Goal: Task Accomplishment & Management: Manage account settings

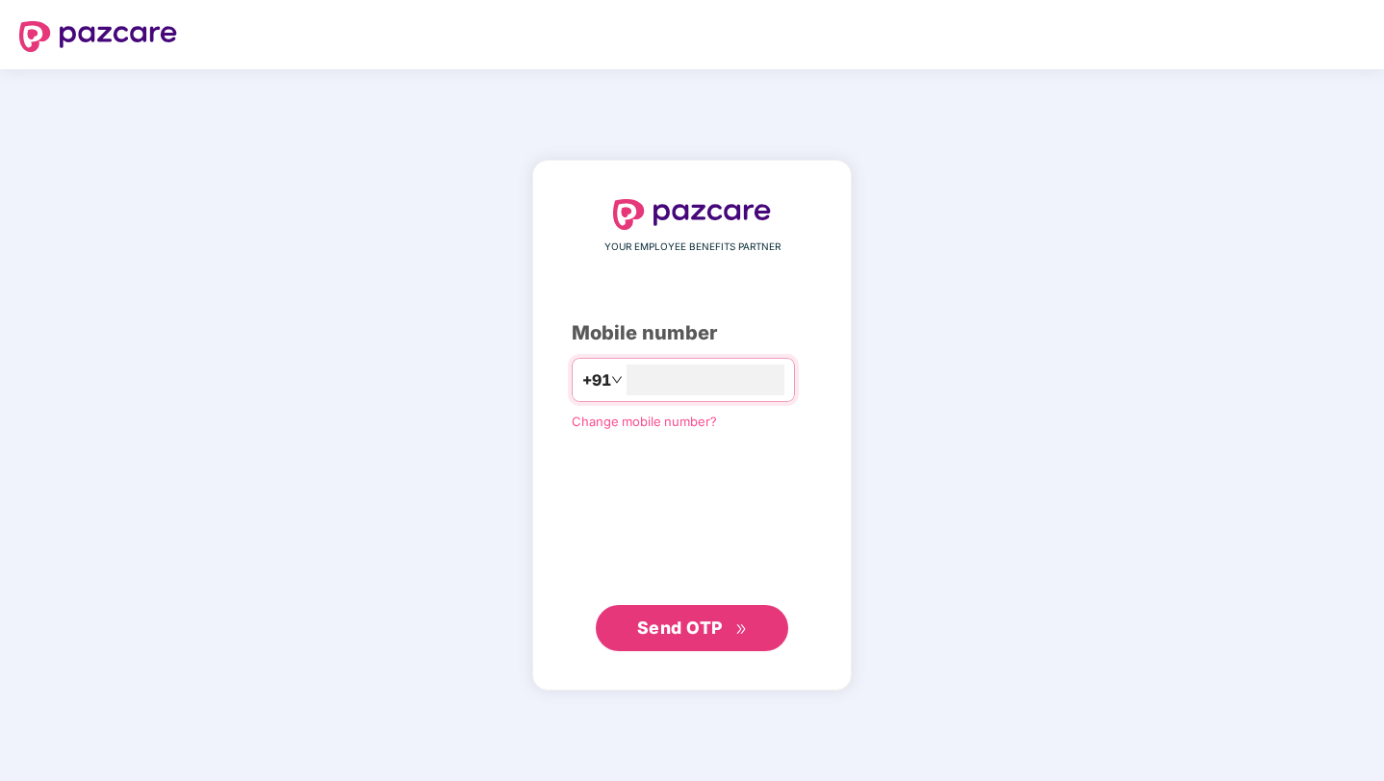
type input "**********"
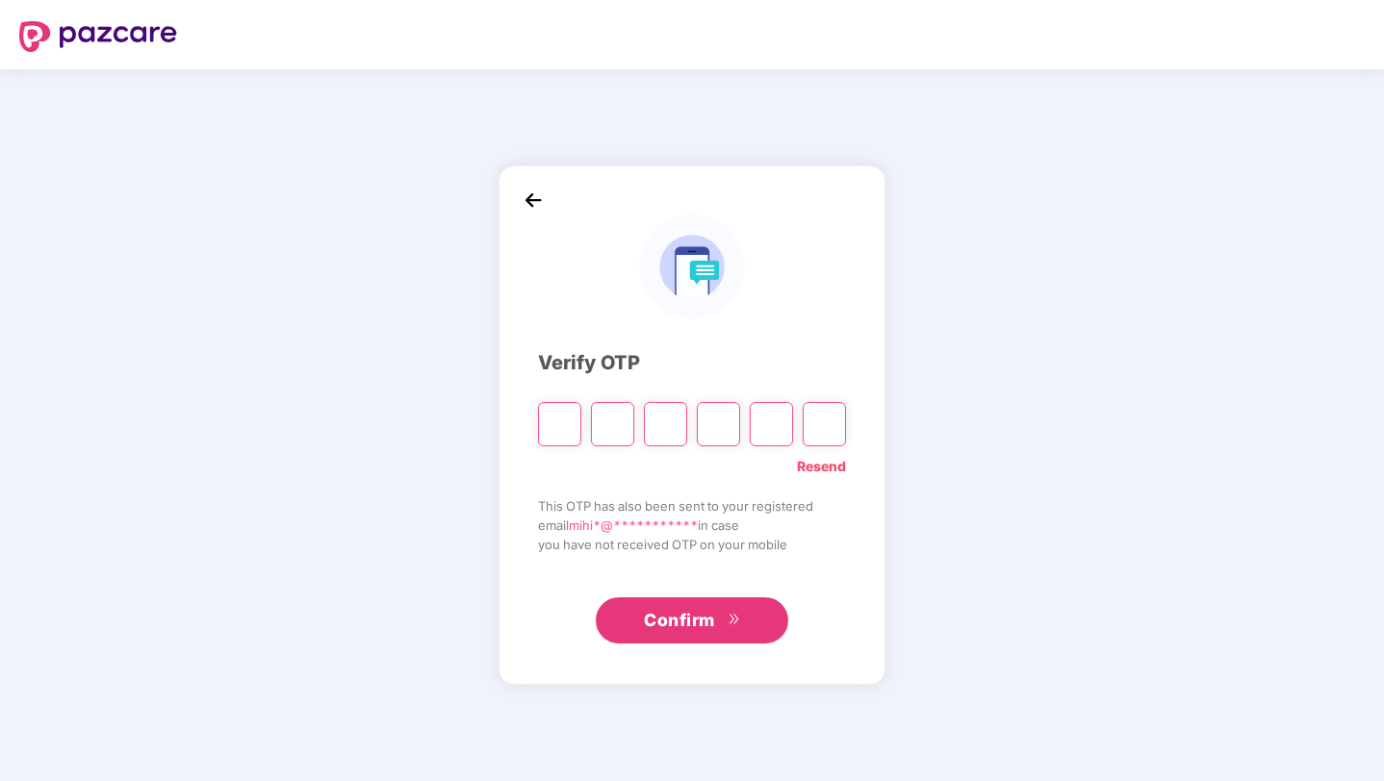
type input "*"
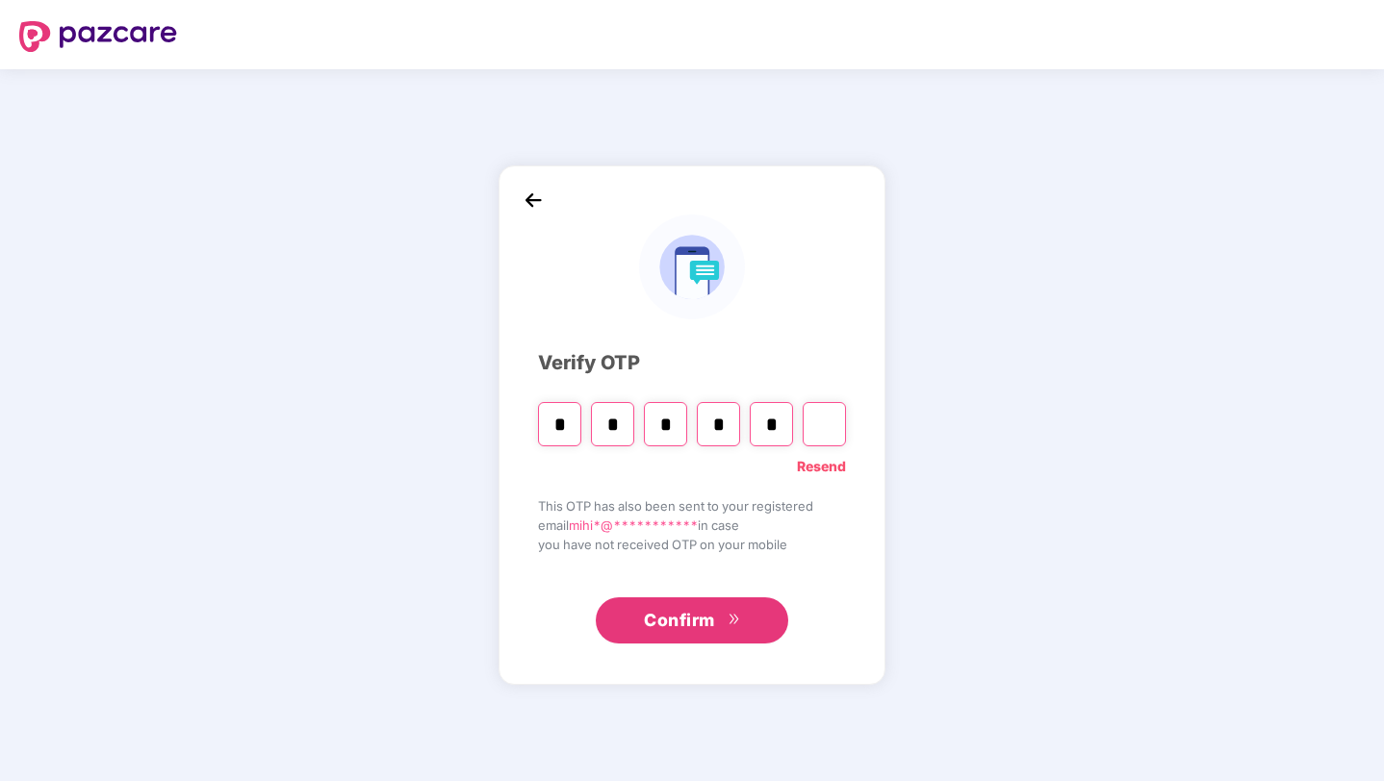
type input "*"
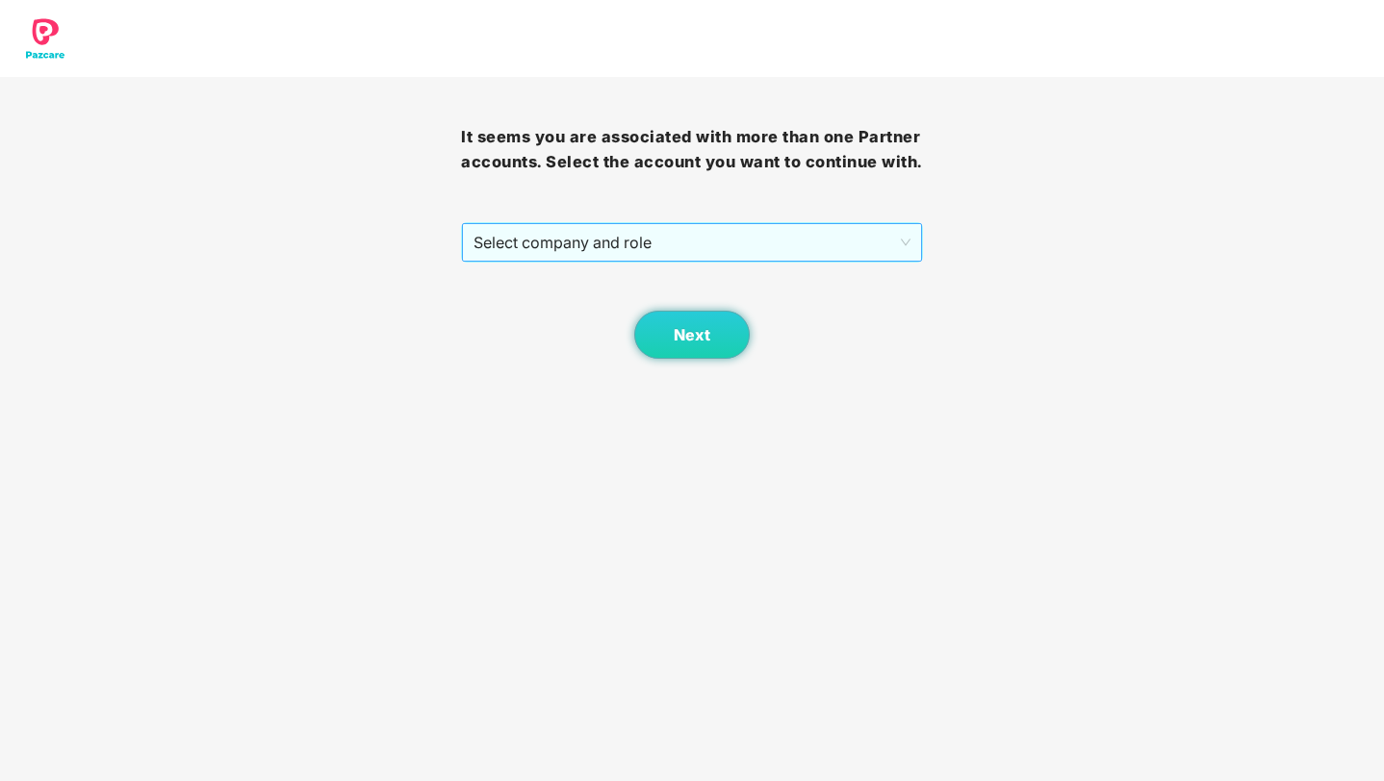
click at [623, 261] on span "Select company and role" at bounding box center [691, 242] width 436 height 37
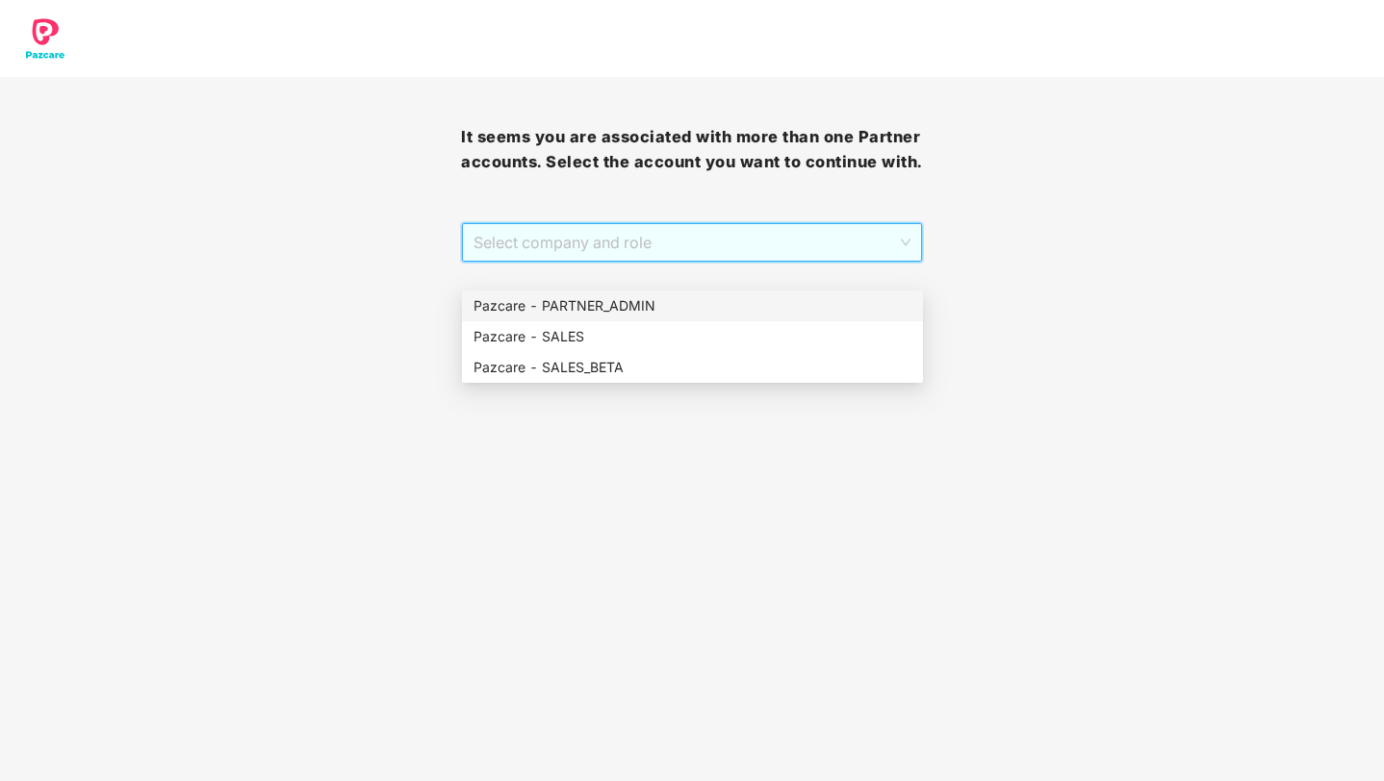
click at [617, 302] on div "Pazcare - PARTNER_ADMIN" at bounding box center [692, 305] width 438 height 21
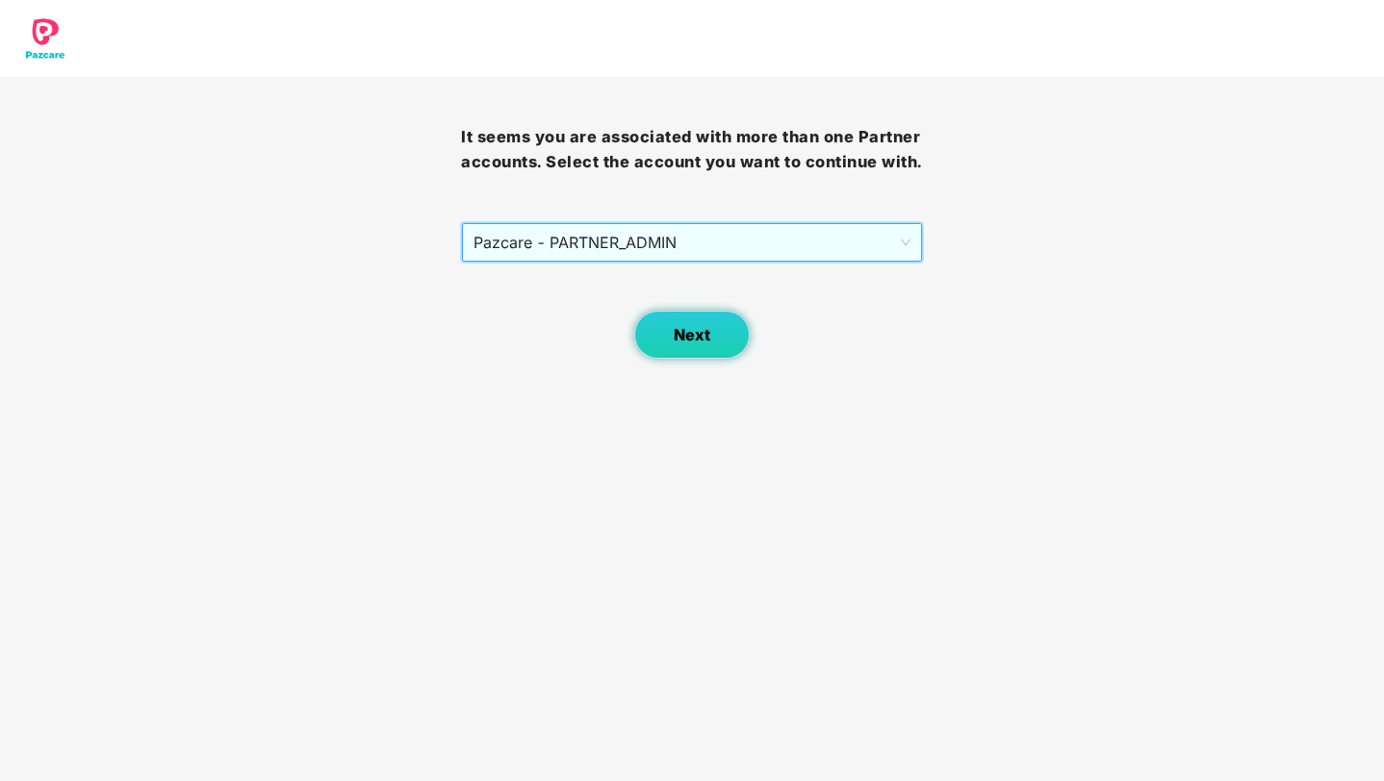
click at [673, 344] on span "Next" at bounding box center [691, 335] width 37 height 18
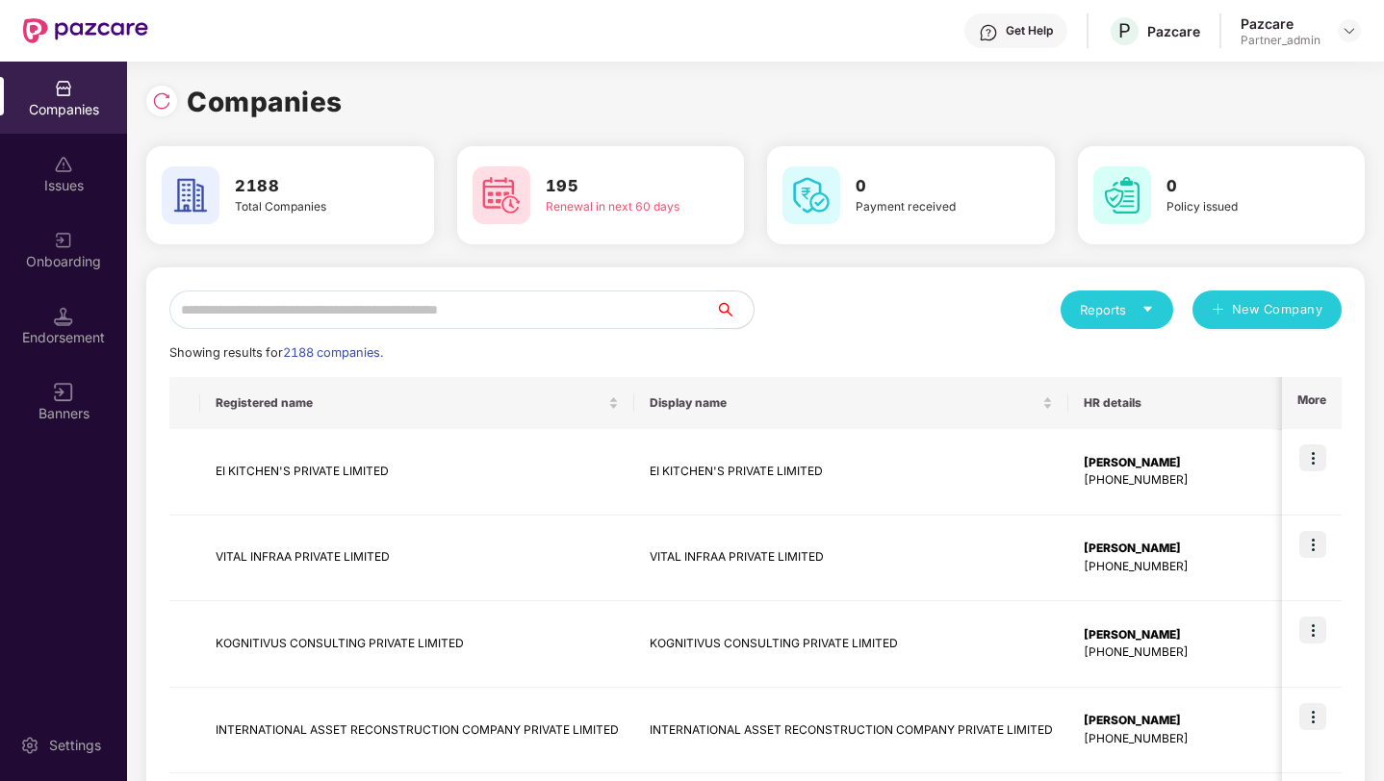
click at [527, 301] on input "text" at bounding box center [442, 310] width 546 height 38
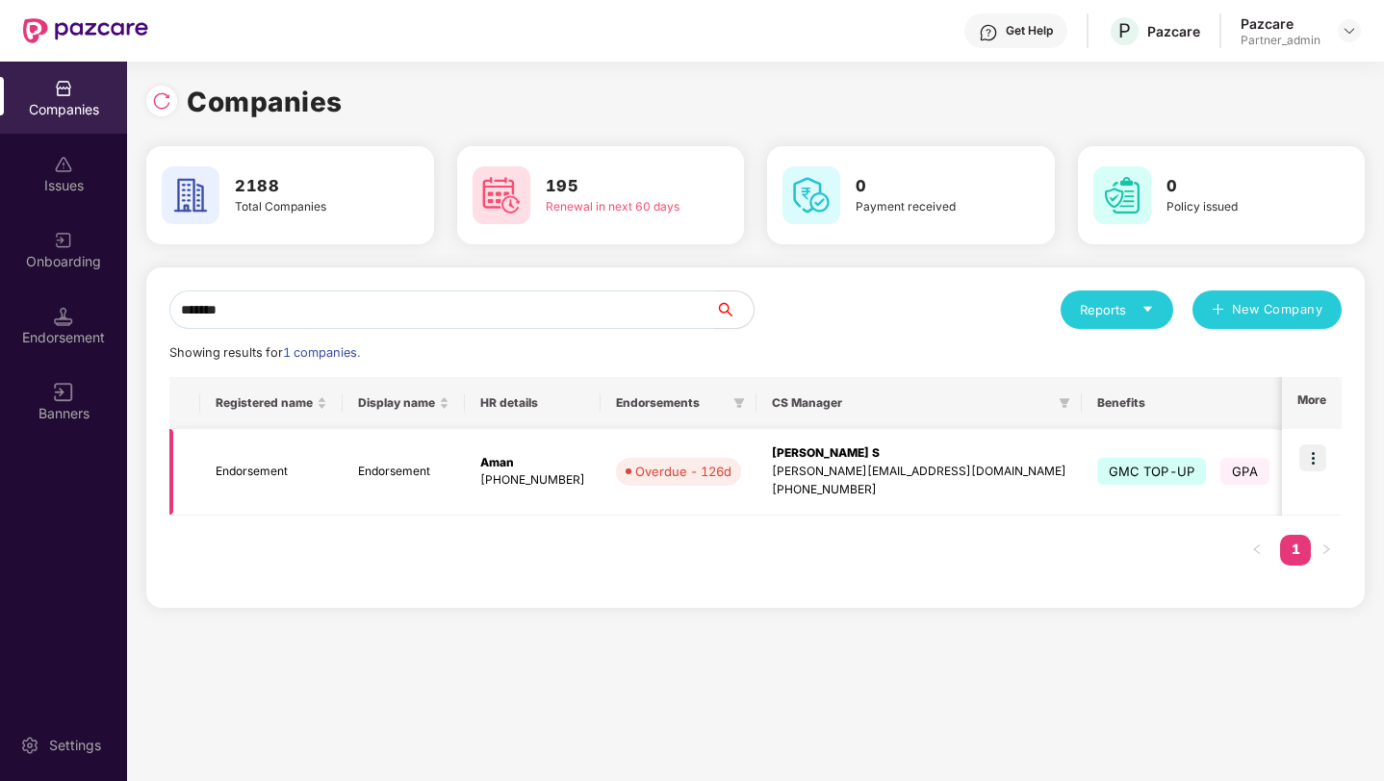
type input "*******"
click at [1311, 457] on img at bounding box center [1312, 458] width 27 height 27
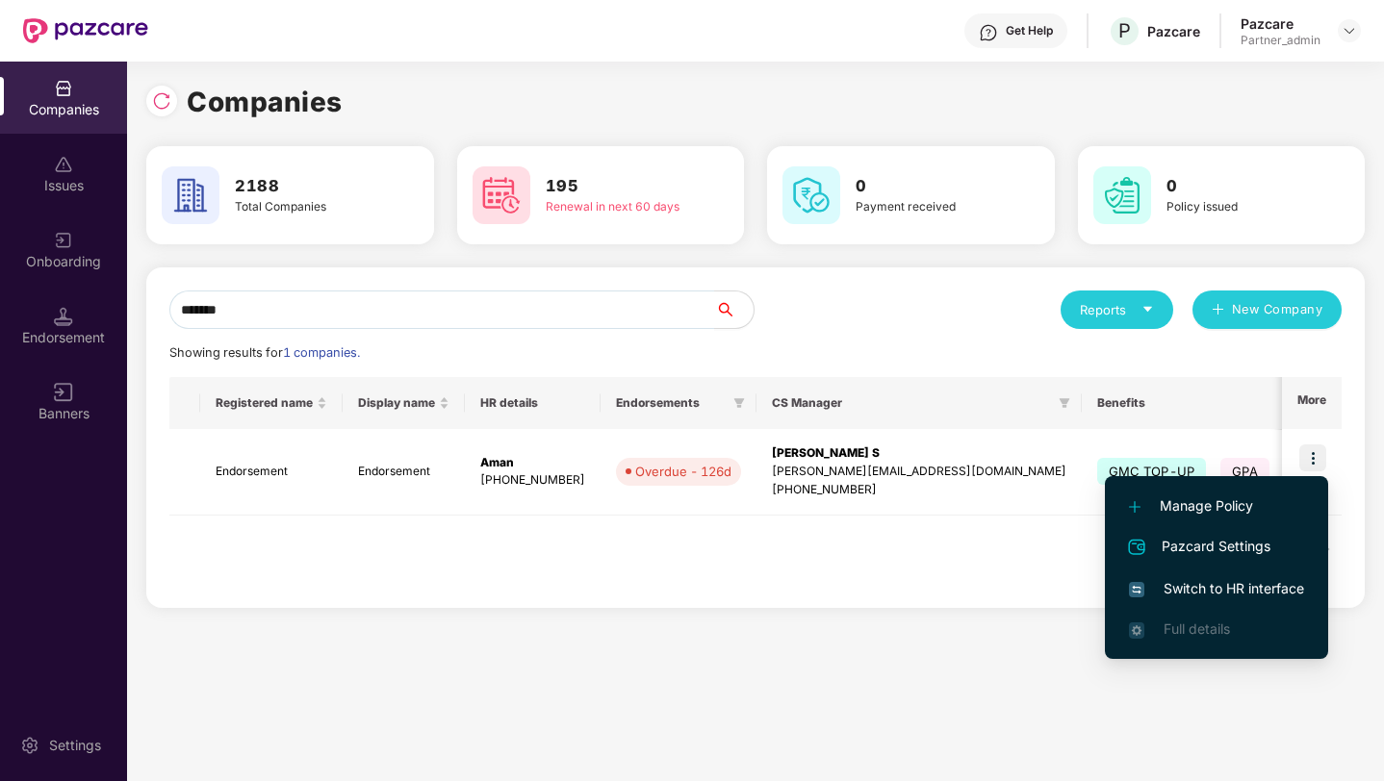
click at [1198, 588] on span "Switch to HR interface" at bounding box center [1216, 588] width 175 height 21
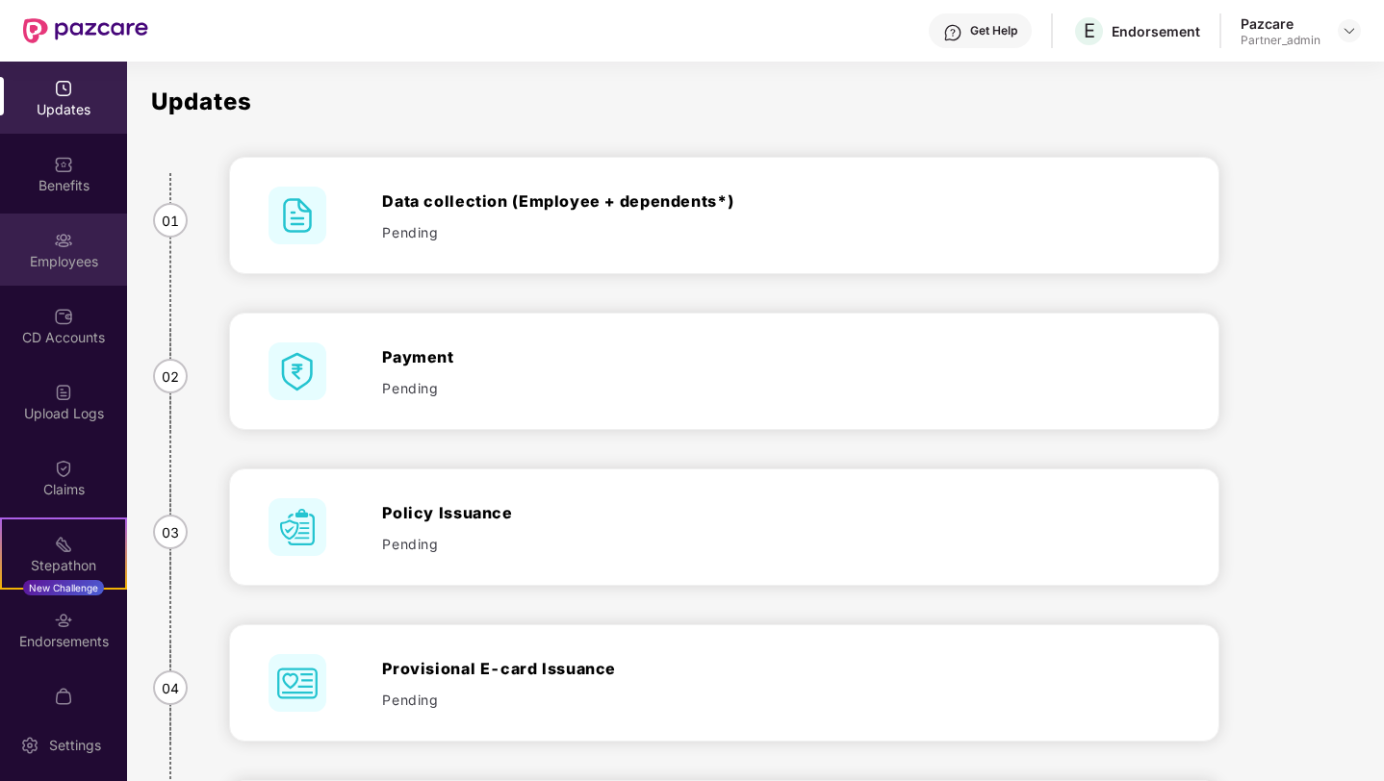
click at [61, 252] on div "Employees" at bounding box center [63, 261] width 127 height 19
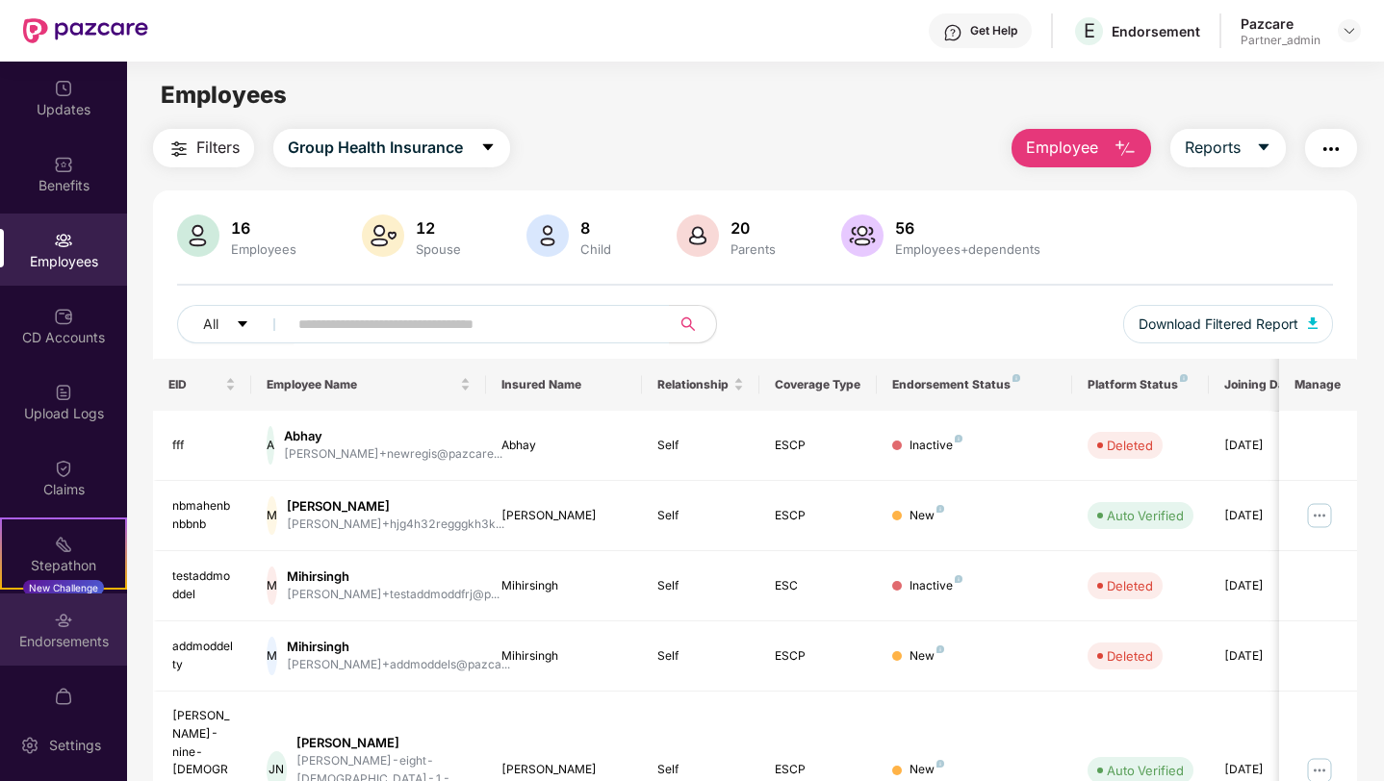
click at [67, 644] on div "Endorsements" at bounding box center [63, 641] width 127 height 19
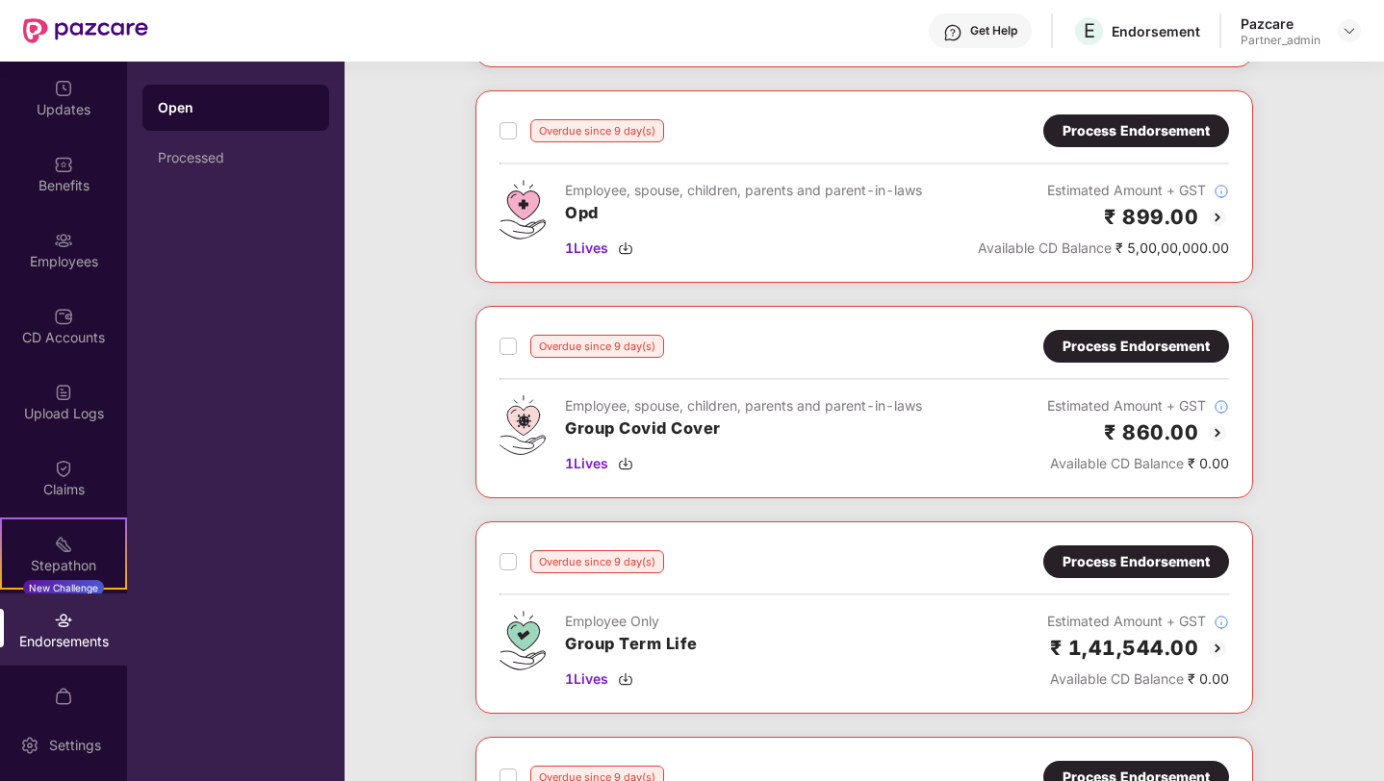
scroll to position [2933, 0]
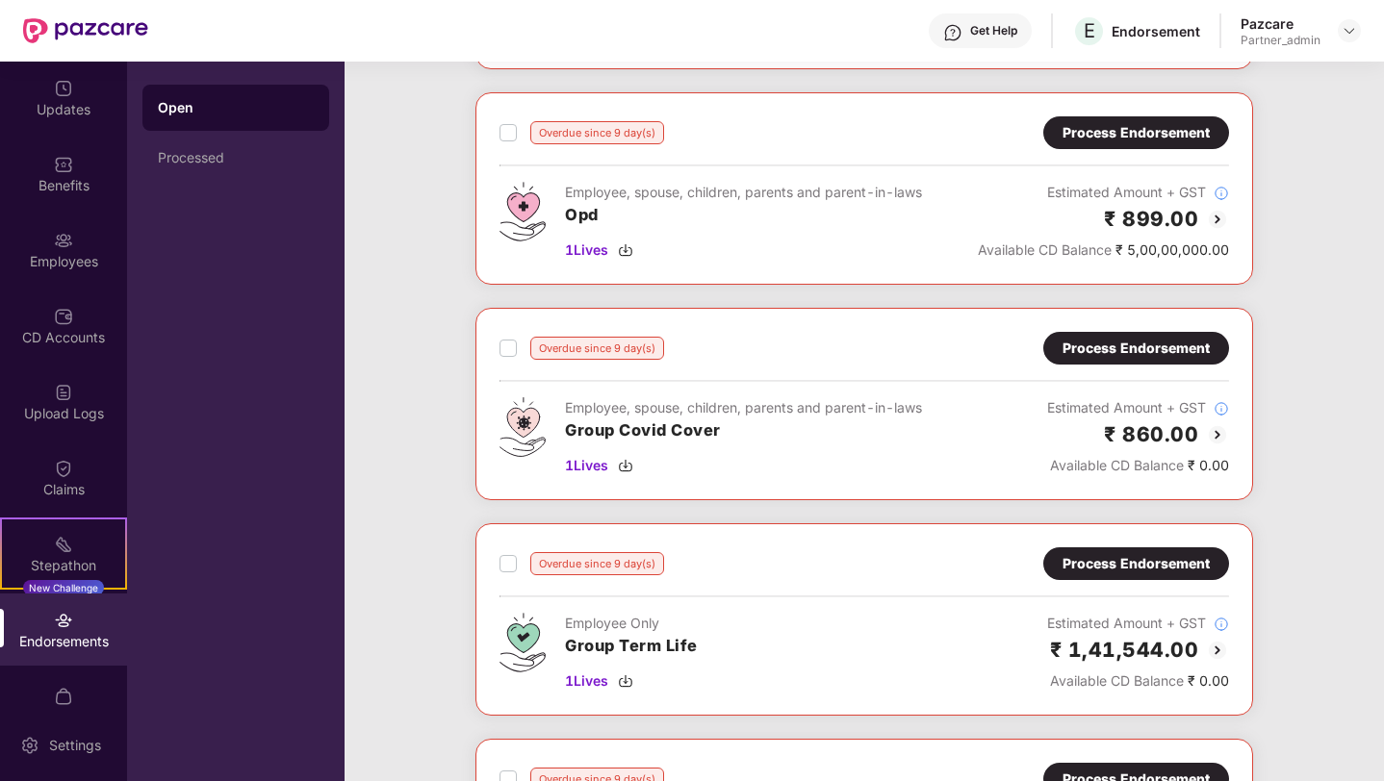
click at [1216, 429] on img at bounding box center [1217, 434] width 23 height 23
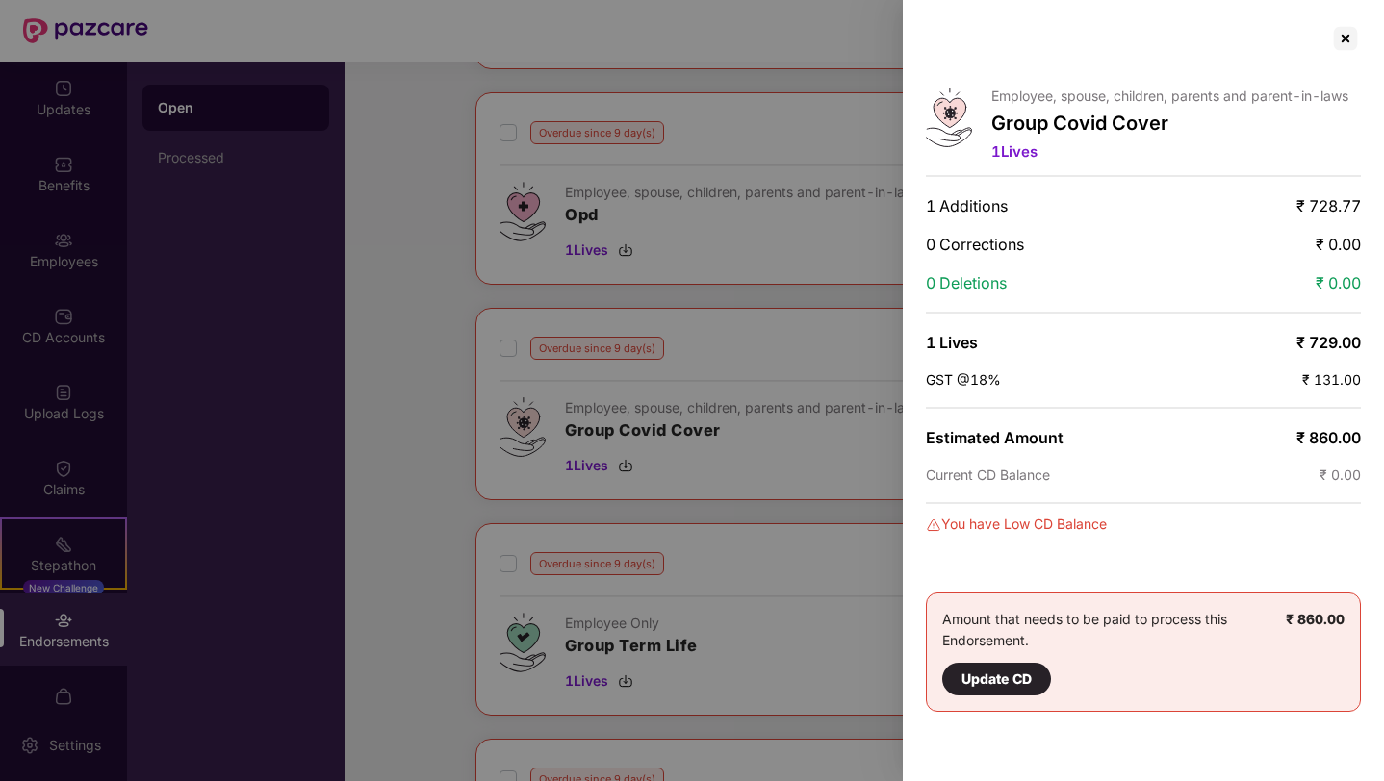
click at [858, 455] on div at bounding box center [692, 390] width 1384 height 781
click at [1344, 39] on div at bounding box center [1345, 38] width 31 height 31
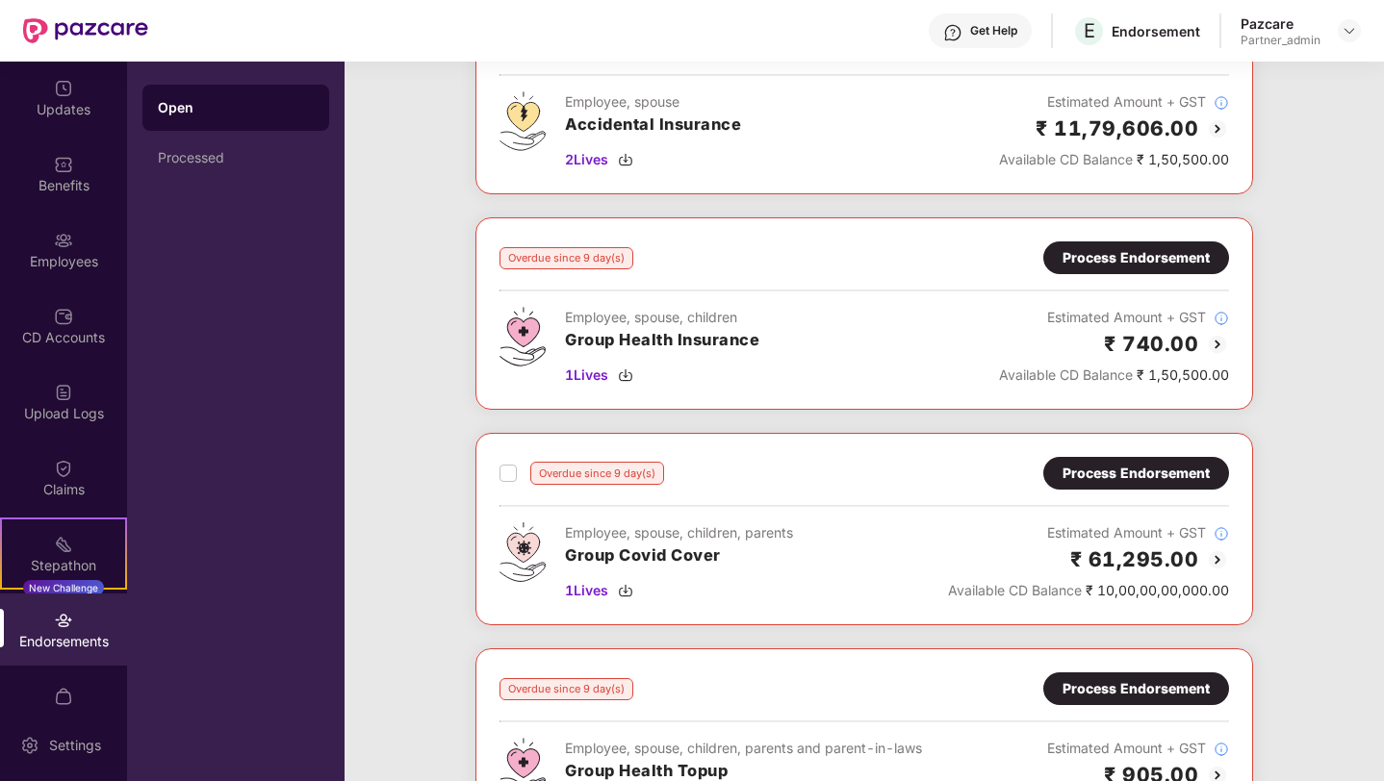
scroll to position [2156, 0]
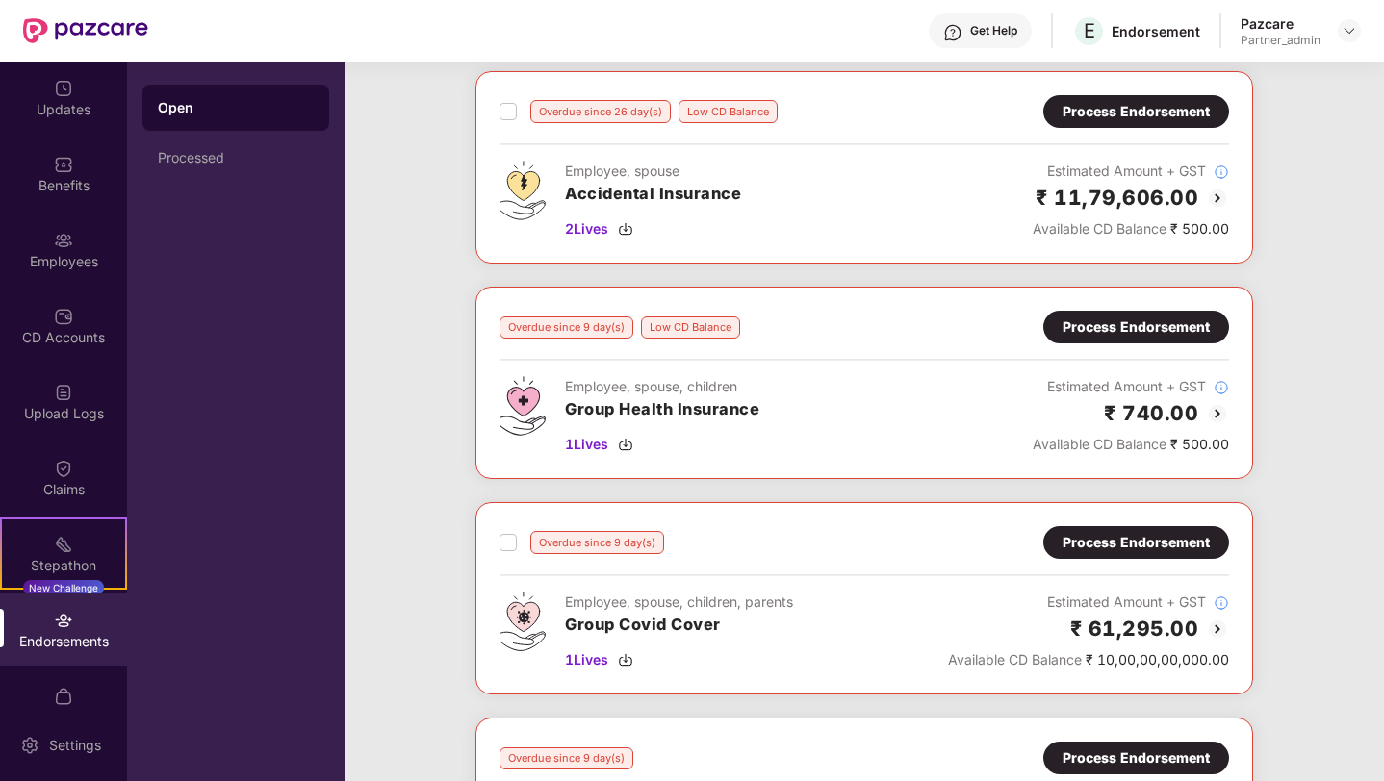
scroll to position [2086, 0]
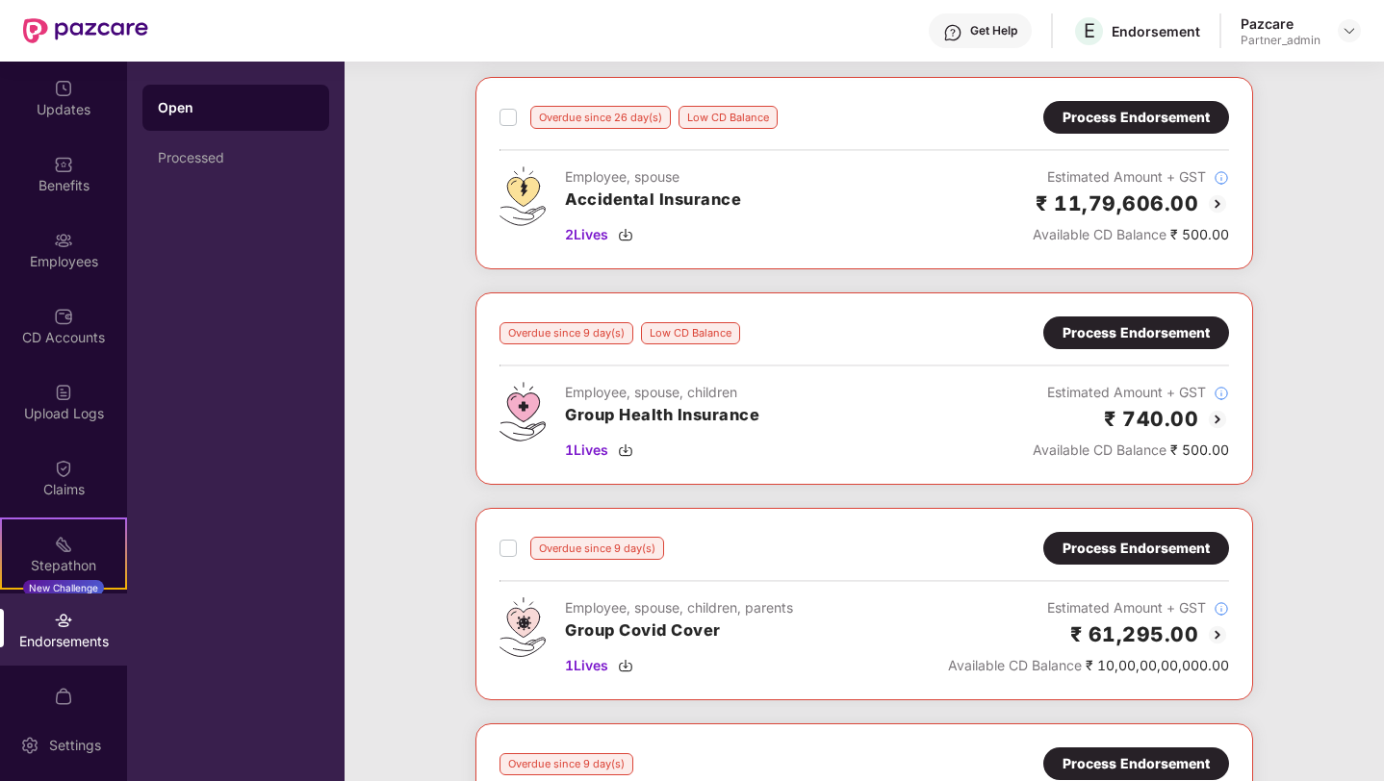
click at [1217, 419] on img at bounding box center [1217, 419] width 23 height 23
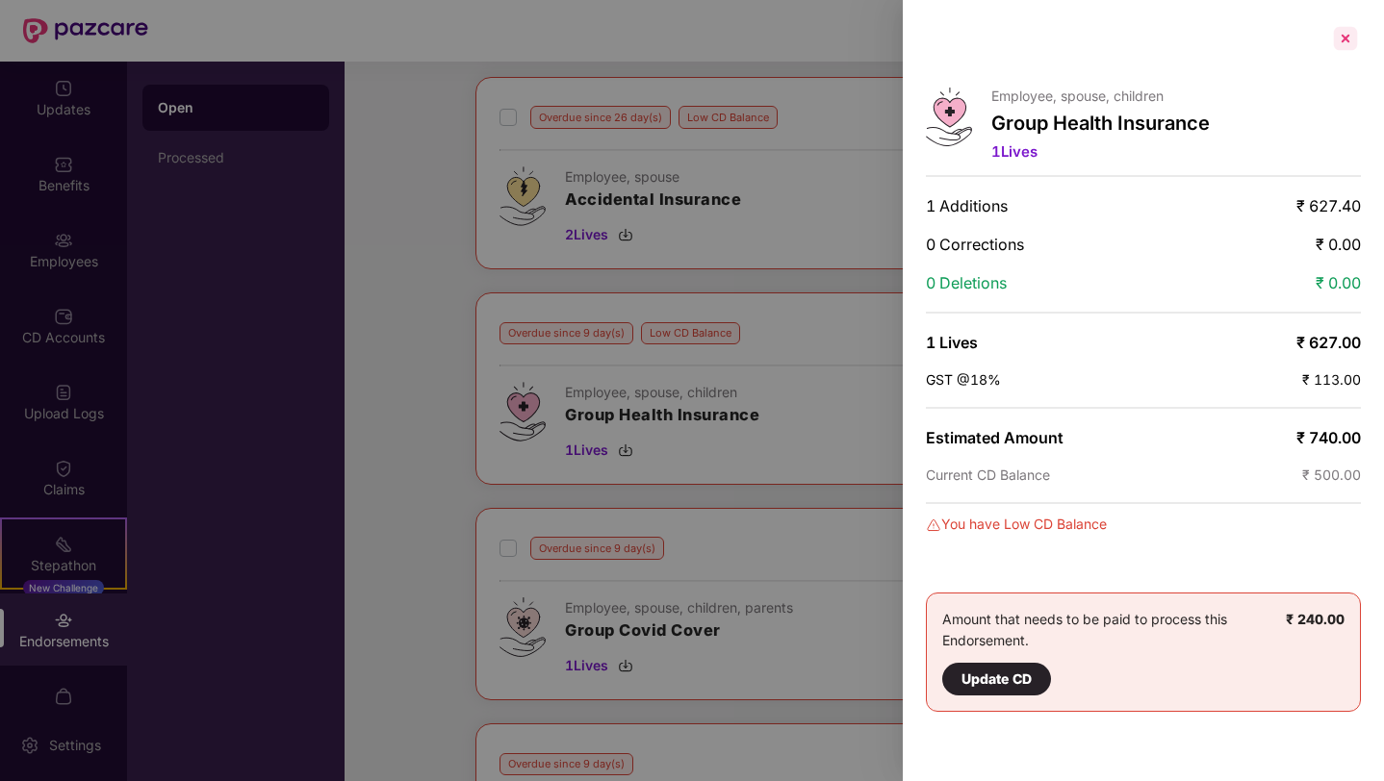
click at [1343, 35] on div at bounding box center [1345, 38] width 31 height 31
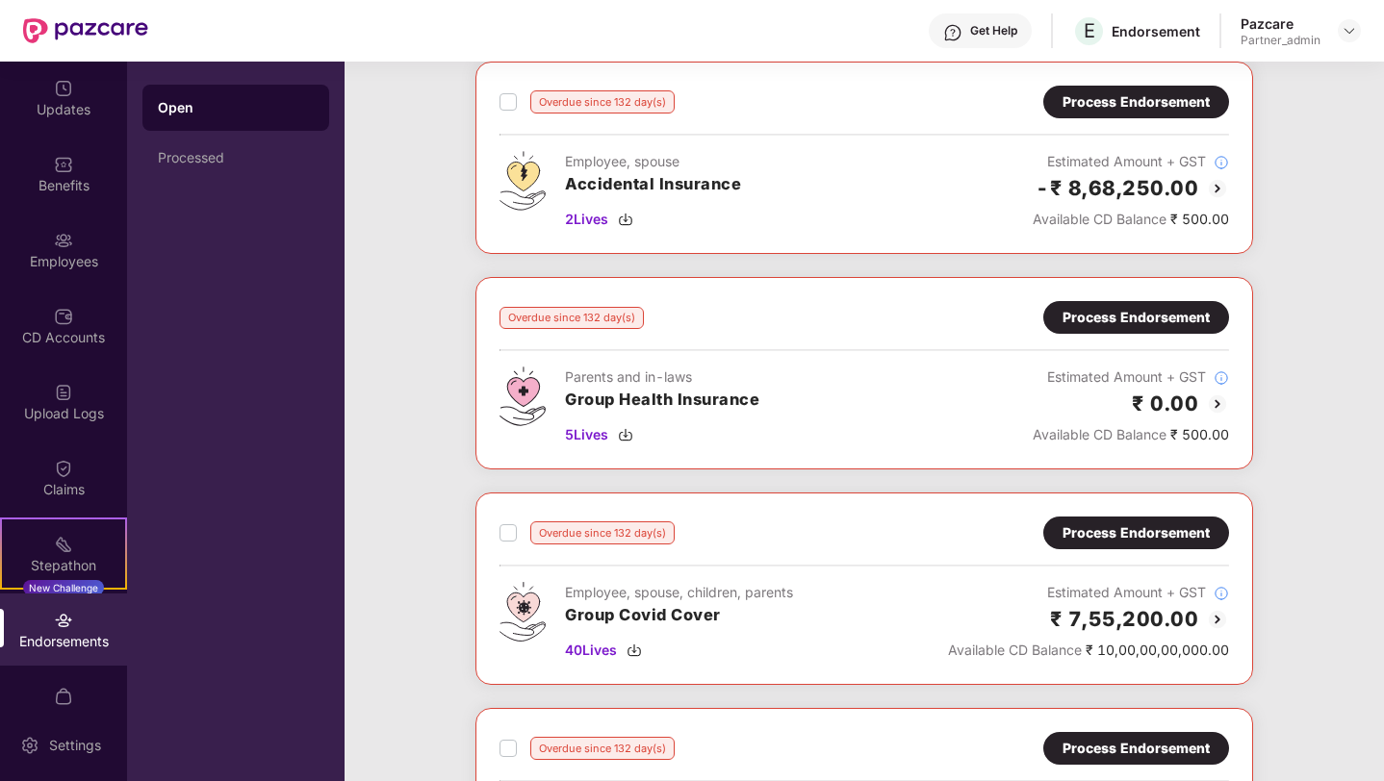
scroll to position [0, 0]
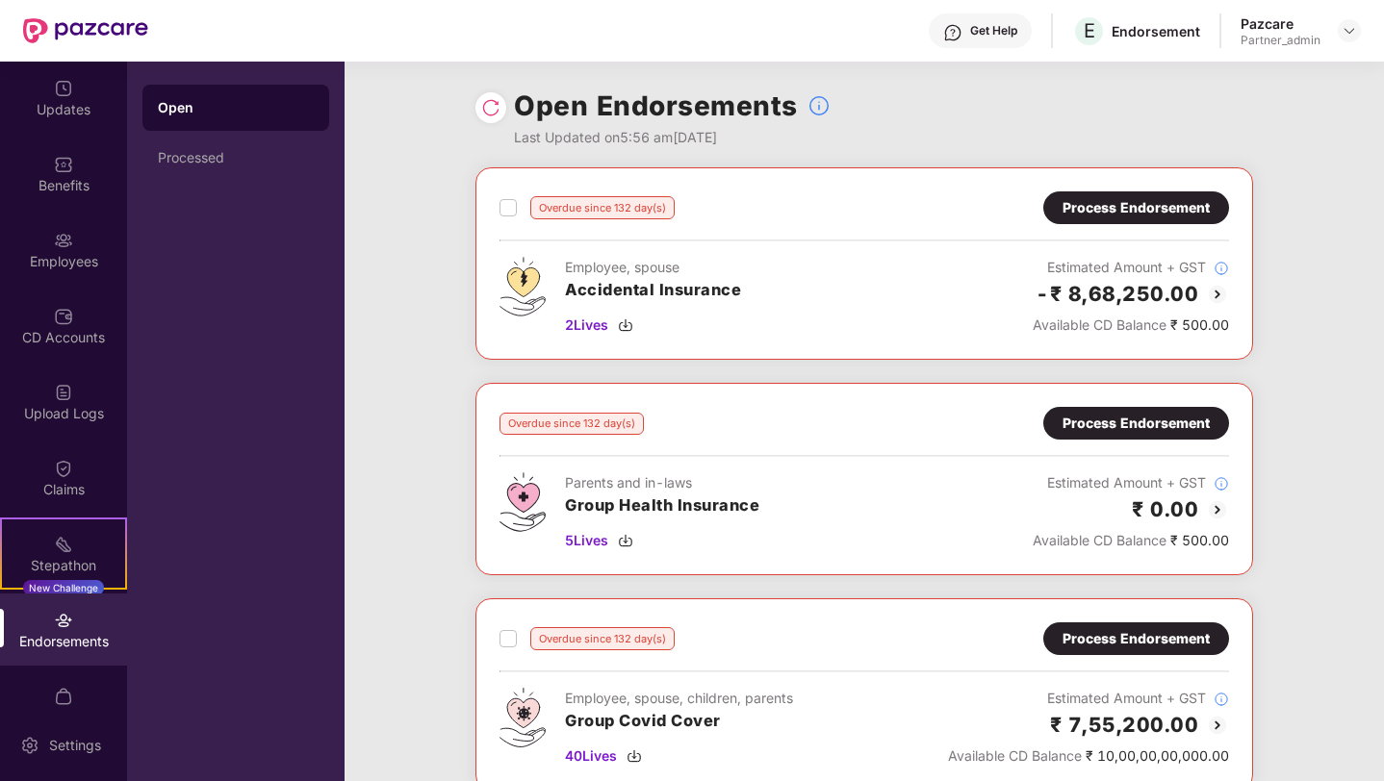
click at [491, 101] on img at bounding box center [490, 107] width 19 height 19
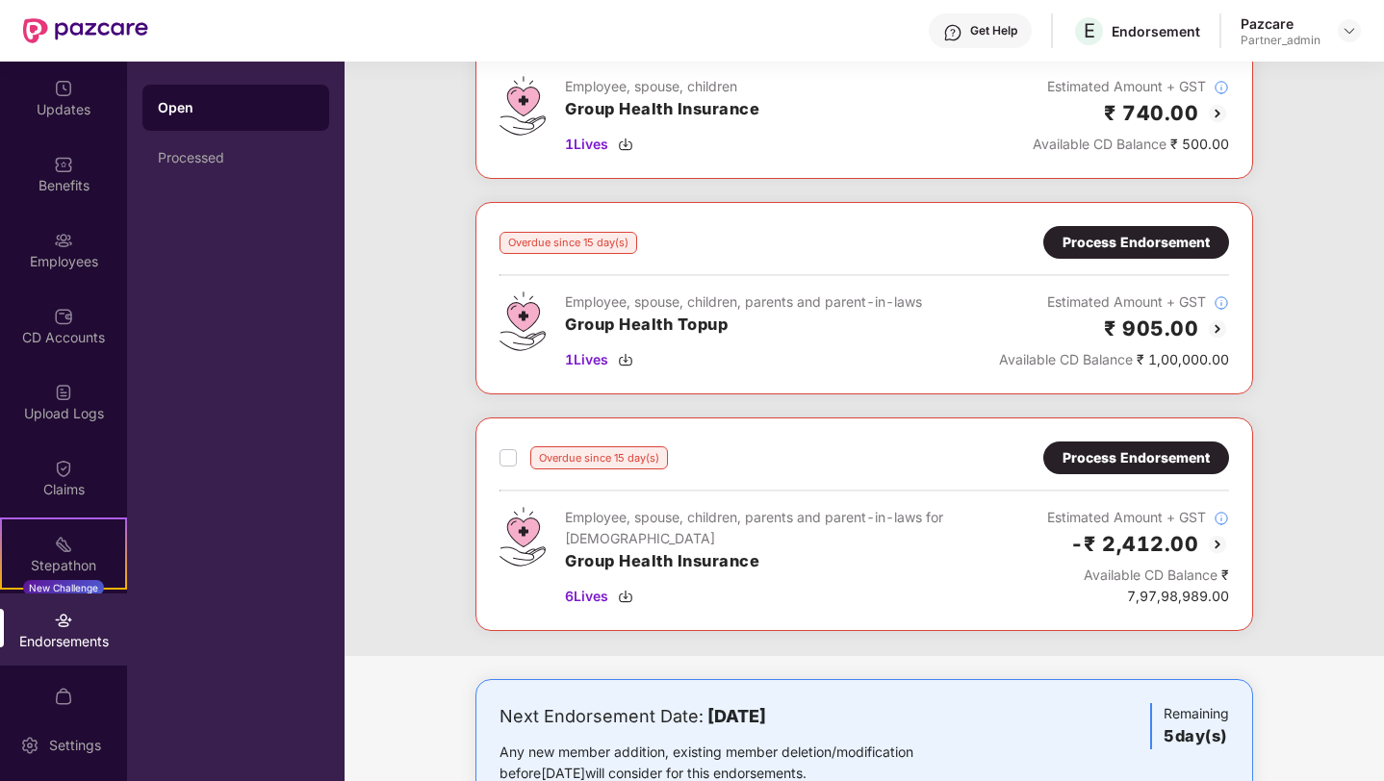
scroll to position [3280, 0]
